Goal: Task Accomplishment & Management: Complete application form

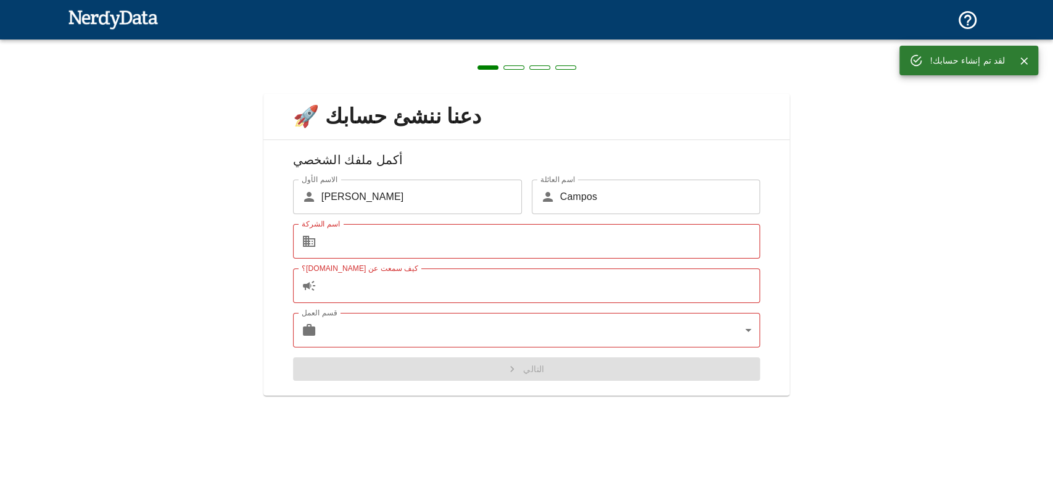
drag, startPoint x: 551, startPoint y: 159, endPoint x: 524, endPoint y: 199, distance: 48.6
click at [551, 158] on h6 "أكمل ملفك الشخصي" at bounding box center [526, 165] width 507 height 30
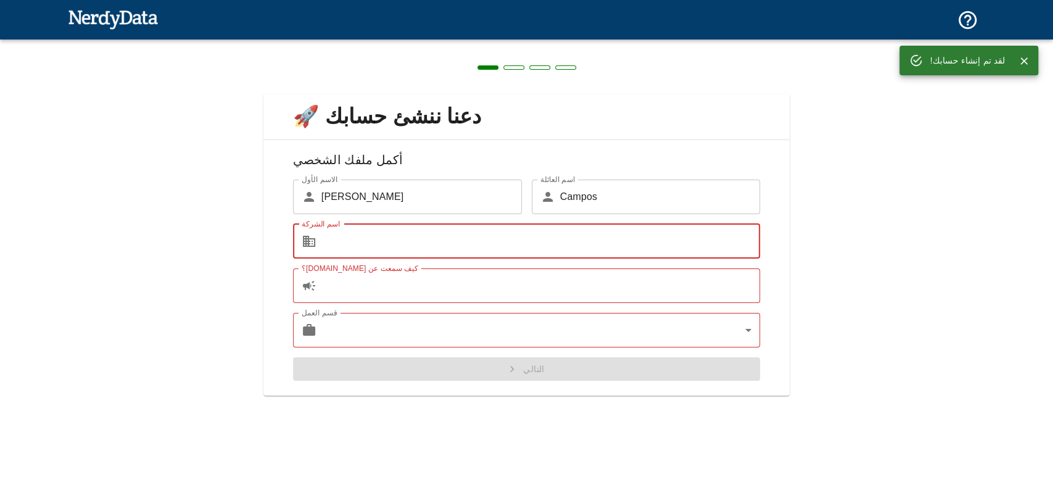
click at [380, 239] on input "اسم الشركة" at bounding box center [541, 241] width 439 height 35
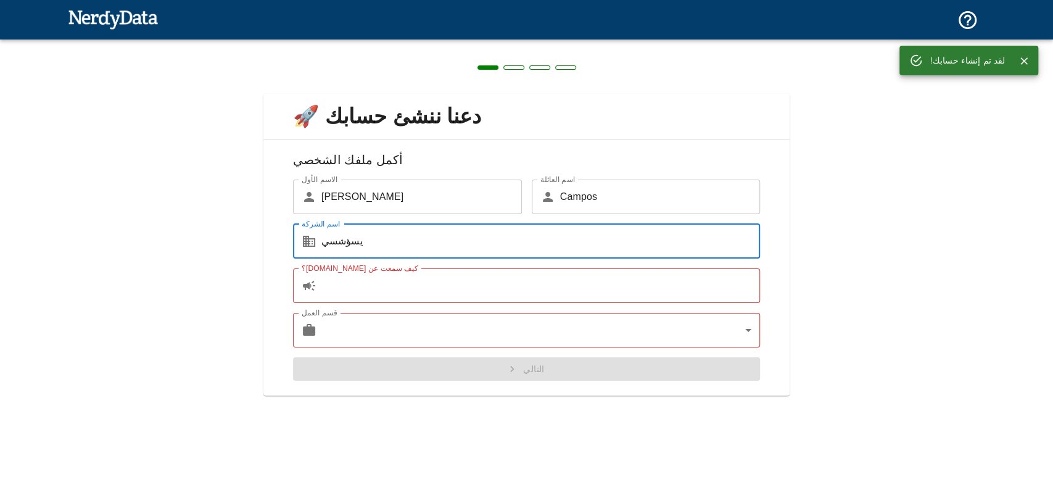
click at [380, 239] on input "يسؤشسي" at bounding box center [541, 241] width 439 height 35
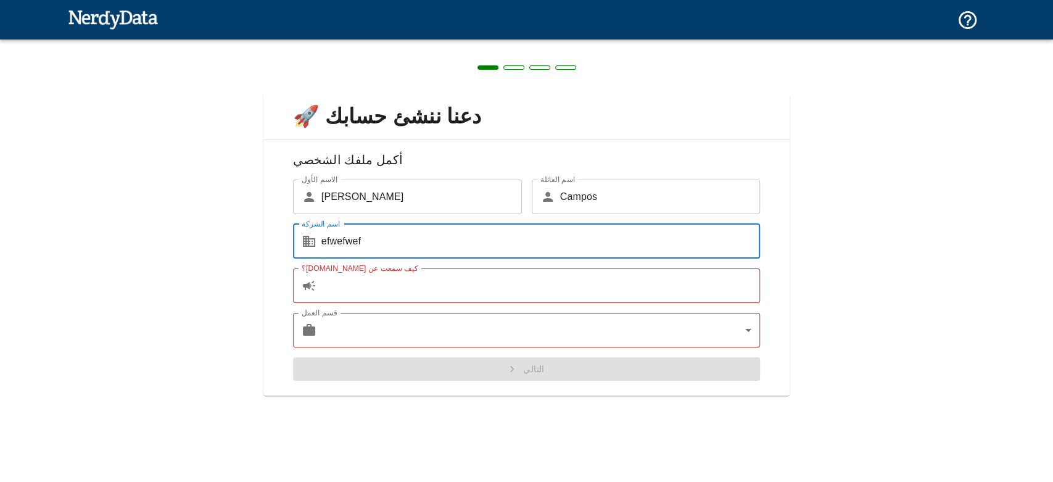
type input "efwefwef"
click at [389, 284] on input "كيف سمعت عن [DOMAIN_NAME]؟" at bounding box center [541, 285] width 439 height 35
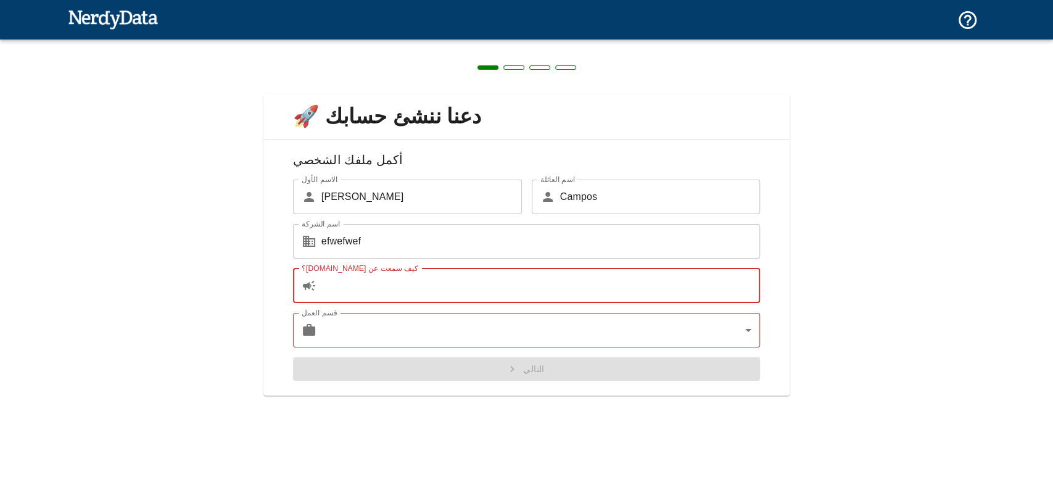
click at [343, 285] on input "كيف سمعت عن [DOMAIN_NAME]؟" at bounding box center [541, 285] width 439 height 35
paste input "facebook"
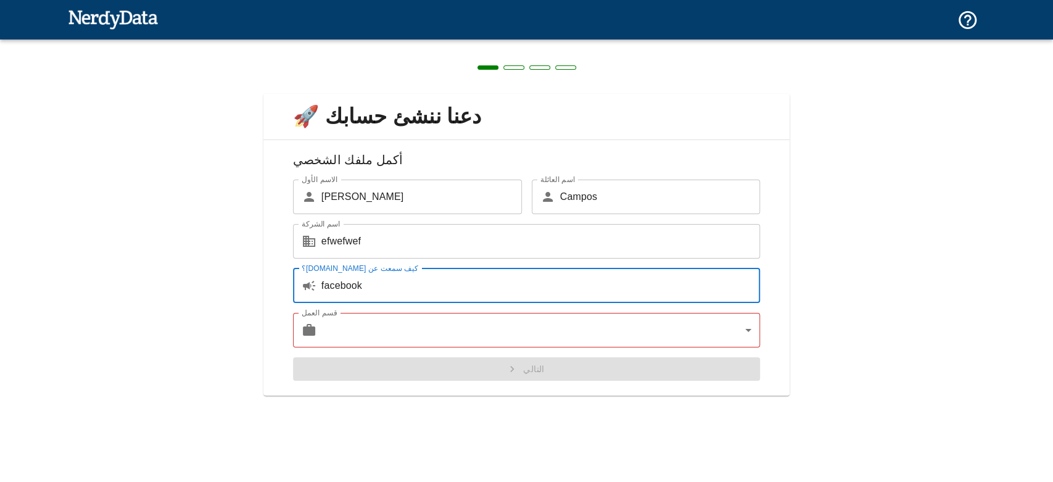
type input "facebook"
click at [181, 242] on div "دعنا ننشئ حسابك 🚀 أكمل ملفك الشخصي الاسم الأول ​ [PERSON_NAME] الاسم الأول اسم …" at bounding box center [526, 237] width 1053 height 396
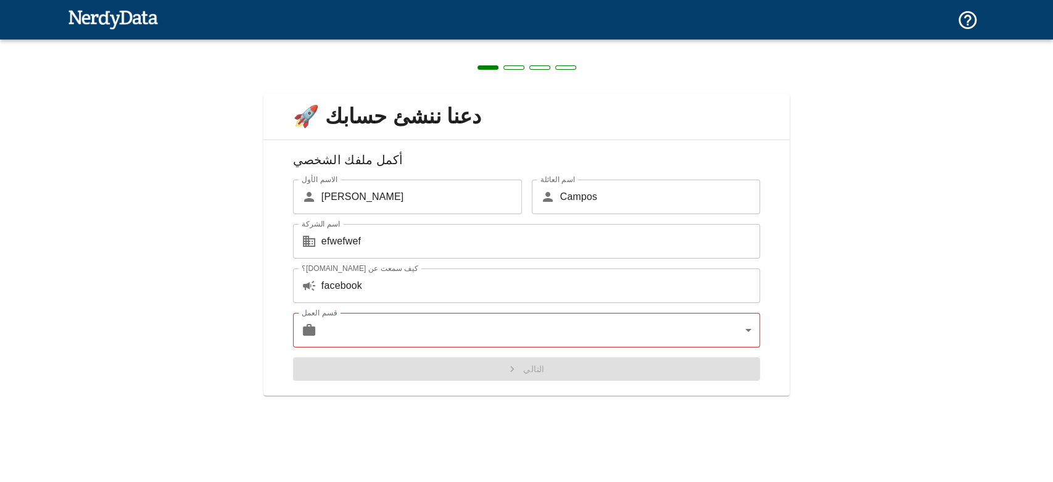
click at [354, 43] on body "التقنيات المجالات التسعير منتجات إنشاء تقرير إنشاء قائمة بمواقع الويب حسب التكن…" at bounding box center [526, 21] width 1053 height 43
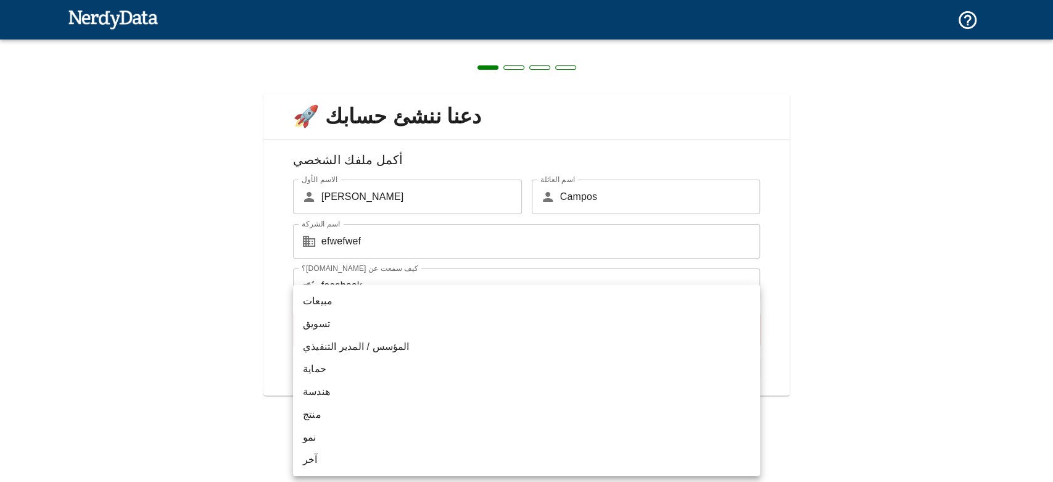
click at [337, 325] on li "تسويق" at bounding box center [526, 323] width 467 height 23
type input "marketing"
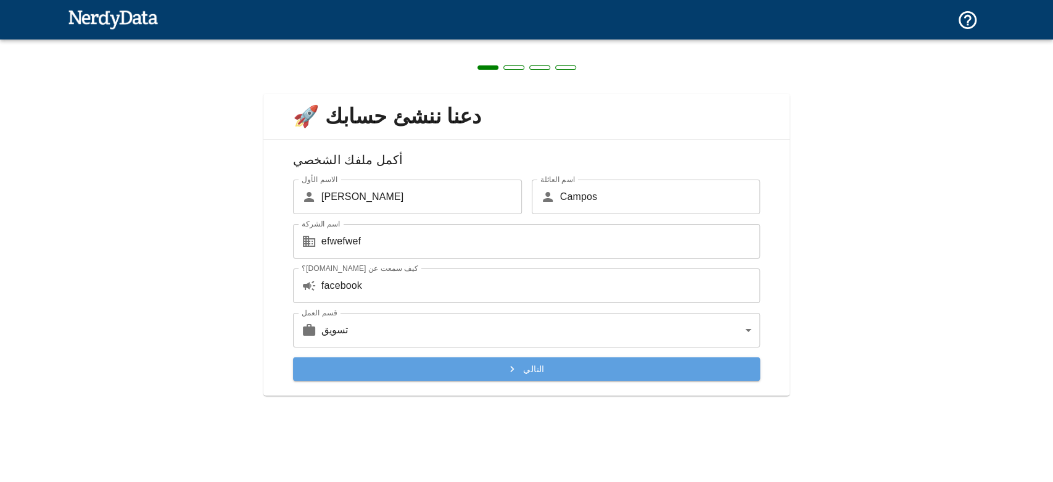
click at [526, 365] on font "التالي" at bounding box center [533, 369] width 21 height 10
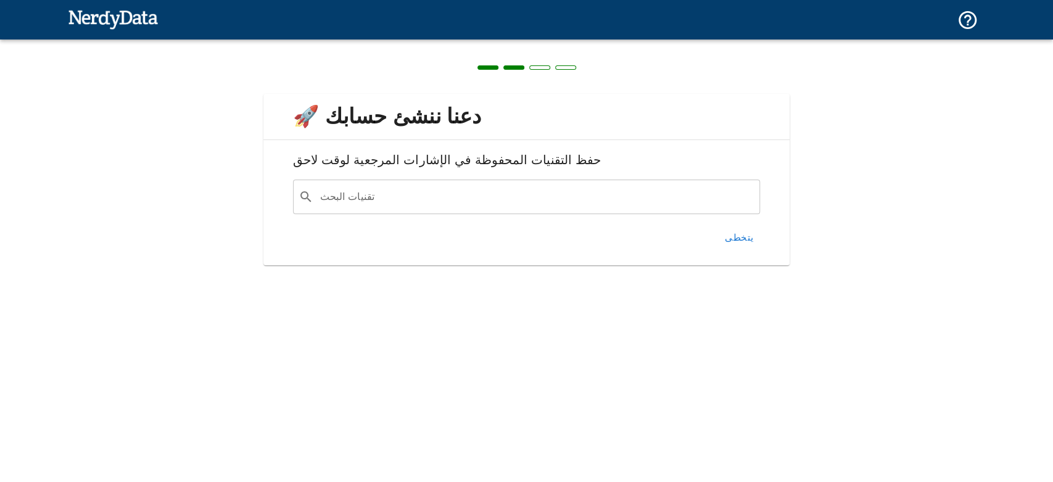
click at [438, 185] on input "تقنيات البحث" at bounding box center [536, 196] width 437 height 23
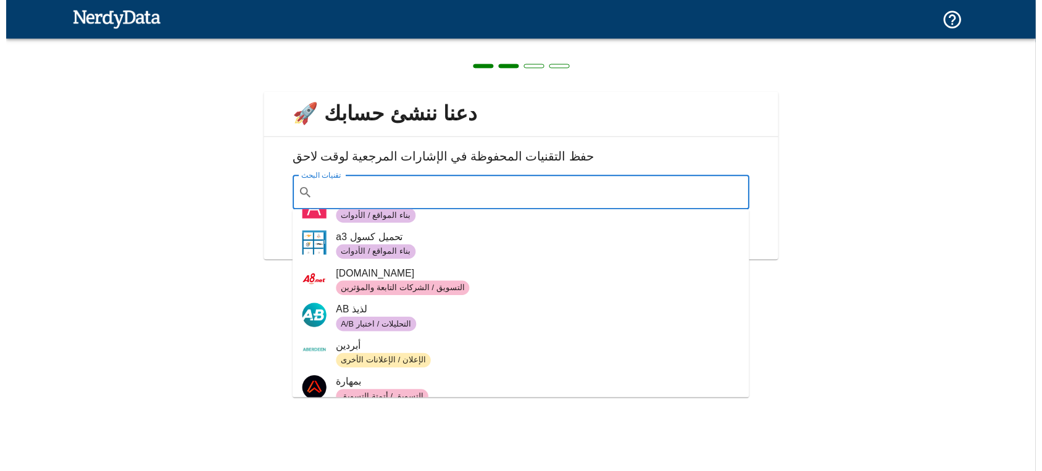
scroll to position [1028, 0]
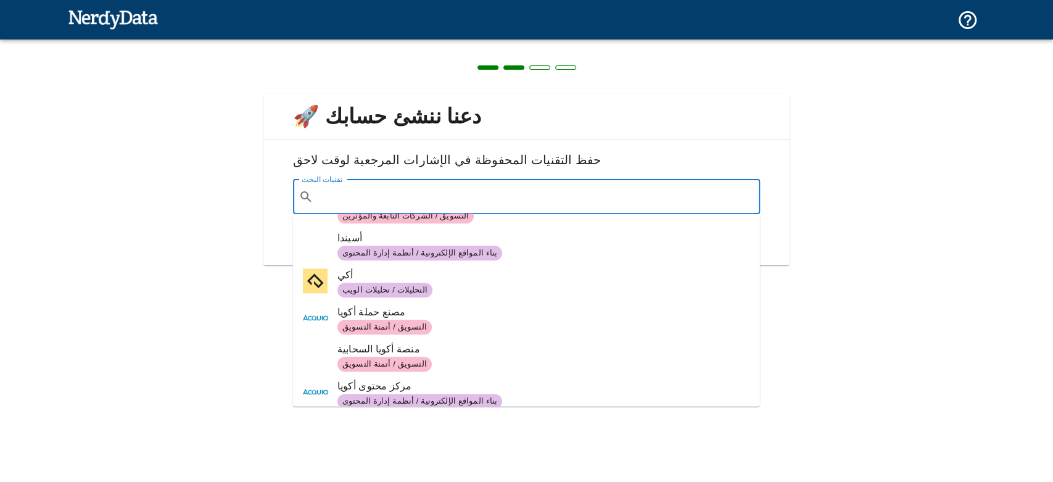
click at [72, 280] on div "دعنا ننشئ حسابك 🚀 حفظ التقنيات المحفوظة في الإشارات المرجعية لوقت لاحق تقنيات ا…" at bounding box center [526, 171] width 1053 height 265
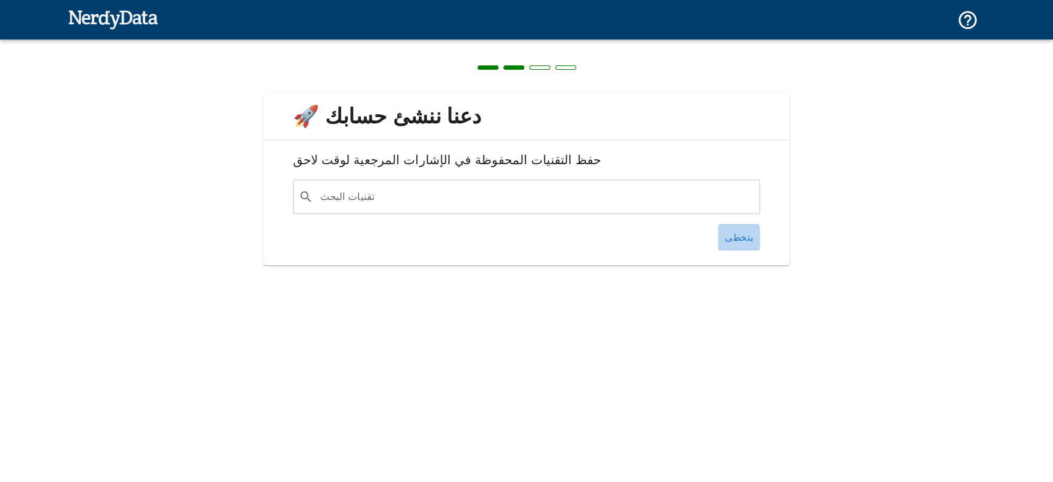
click at [731, 239] on font "يتخطى" at bounding box center [739, 237] width 28 height 10
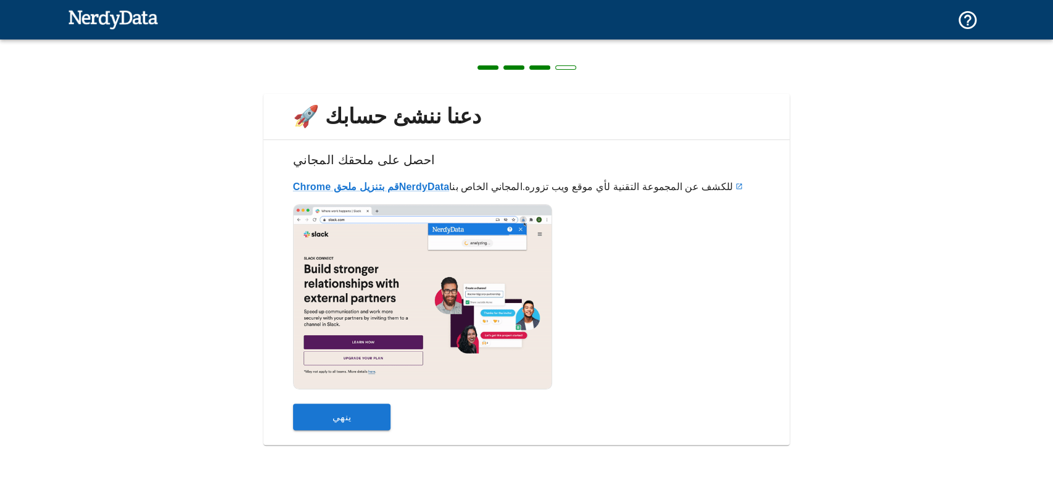
click at [351, 415] on button "ينهي" at bounding box center [342, 417] width 98 height 27
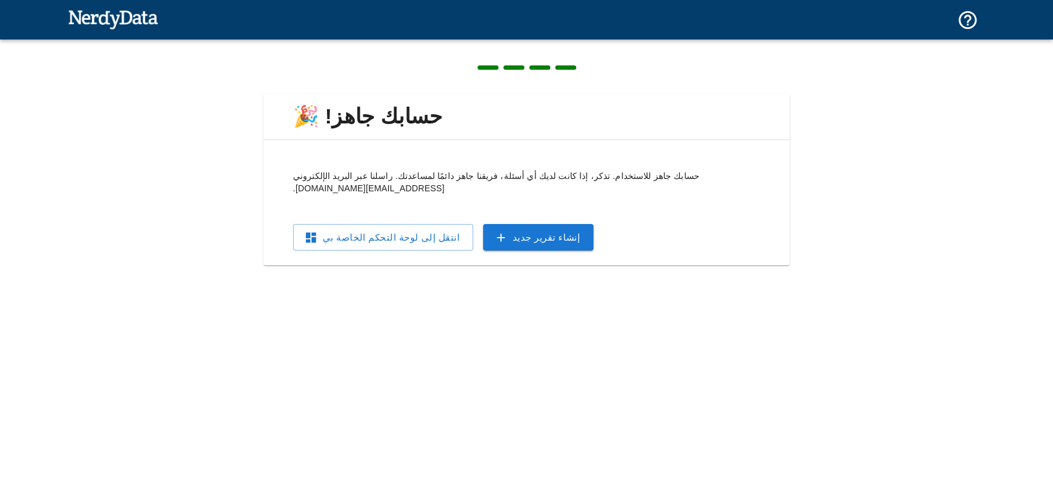
click at [376, 232] on font "انتقل إلى لوحة التحكم الخاصة بي" at bounding box center [391, 237] width 137 height 10
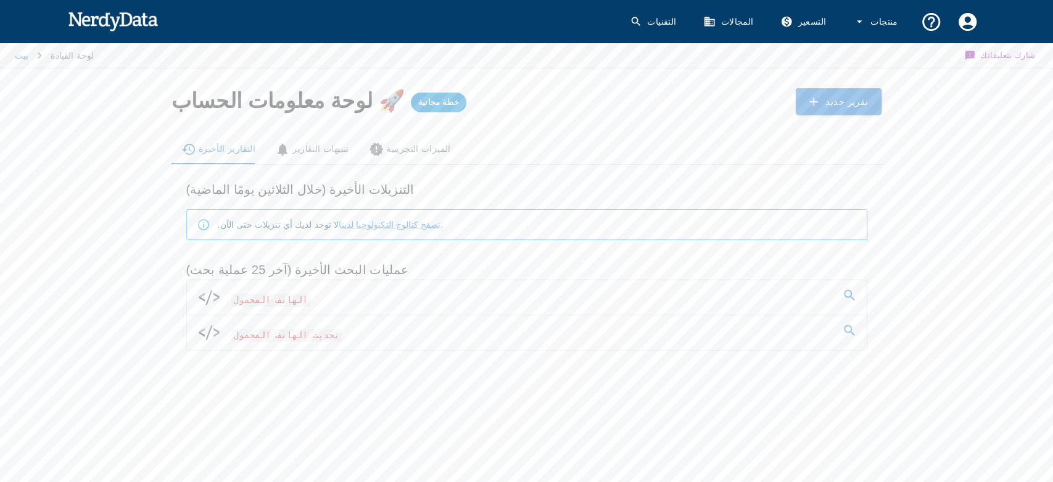
click at [844, 325] on icon at bounding box center [849, 330] width 15 height 15
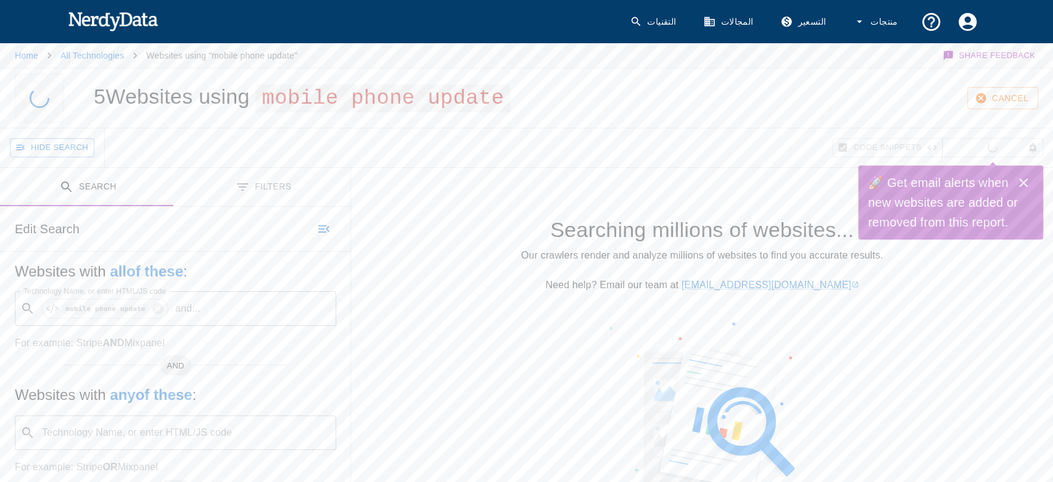
click at [305, 334] on div "Websites with all of these : Technology Name, or enter HTML/JS code ​ mobile ph…" at bounding box center [176, 306] width 322 height 89
